Goal: Browse casually: Explore the website without a specific task or goal

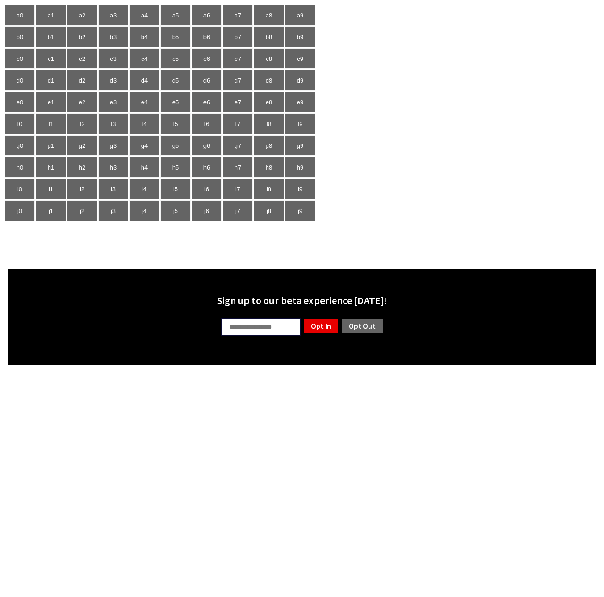
click at [60, 241] on body "a0 a1 a2 a3 a4 a5 a6 a7 a8 a9 b0 b1 b2 b3 b4 b5 b6 b7 b8 b9 c0 c1 c2 c3 c4 c5 c…" at bounding box center [302, 184] width 597 height 361
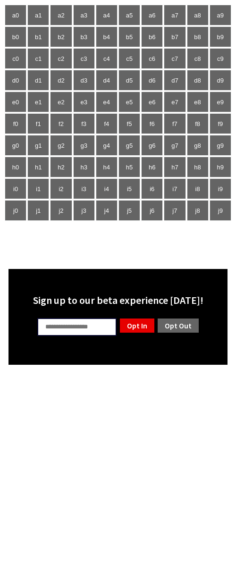
click at [111, 248] on body "a0 a1 a2 a3 a4 a5 a6 a7 a8 a9 b0 b1 b2 b3 b4 b5 b6 b7 b8 b9 c0 c1 c2 c3 c4 c5 c…" at bounding box center [118, 184] width 229 height 361
